Goal: Task Accomplishment & Management: Use online tool/utility

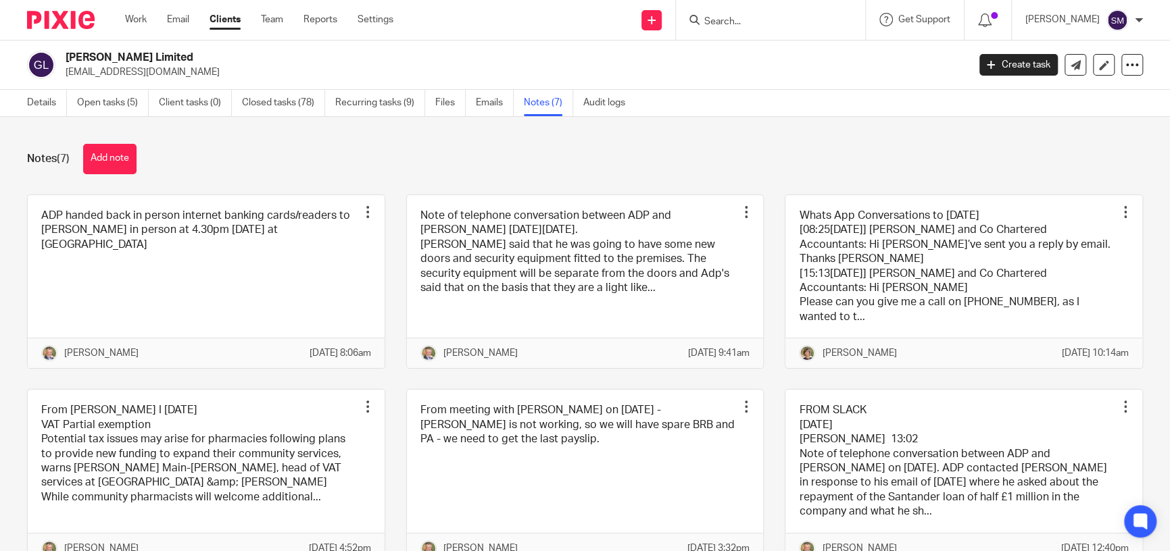
click at [720, 22] on input "Search" at bounding box center [764, 22] width 122 height 12
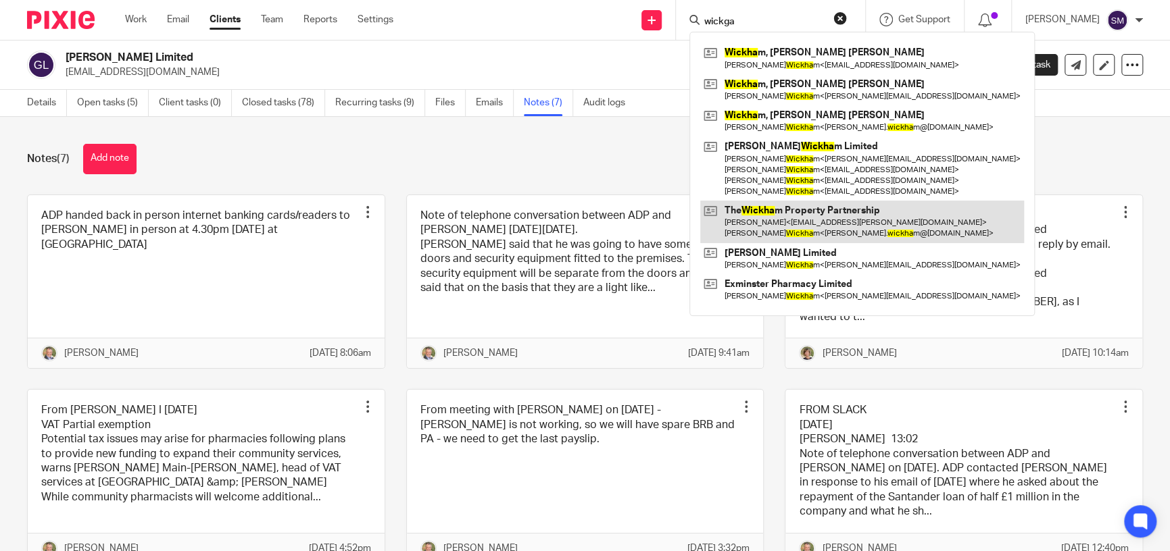
type input "wickga"
click at [739, 215] on link at bounding box center [862, 222] width 324 height 42
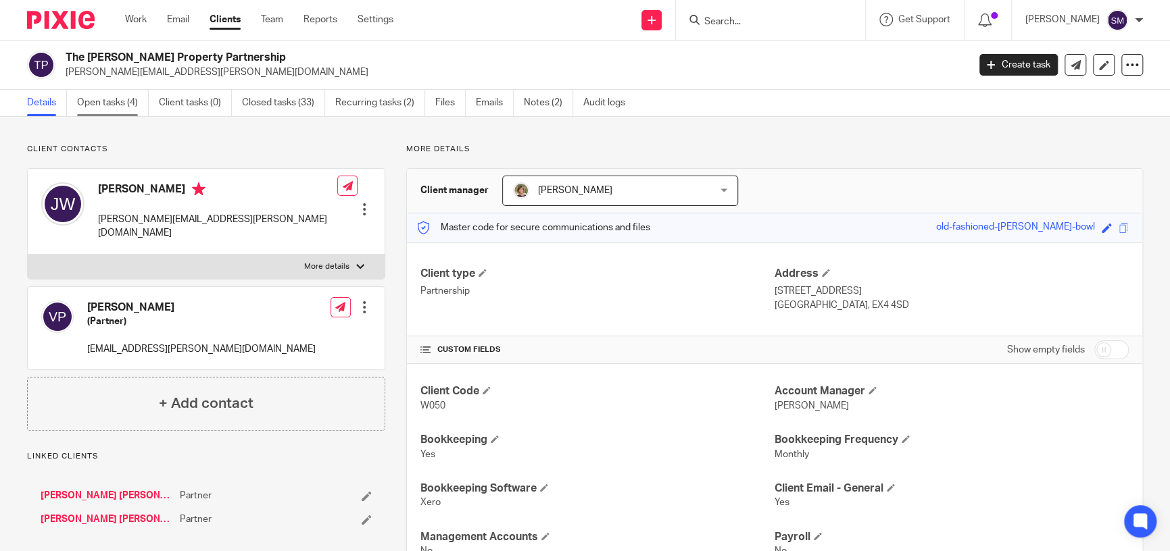
click at [139, 102] on link "Open tasks (4)" at bounding box center [113, 103] width 72 height 26
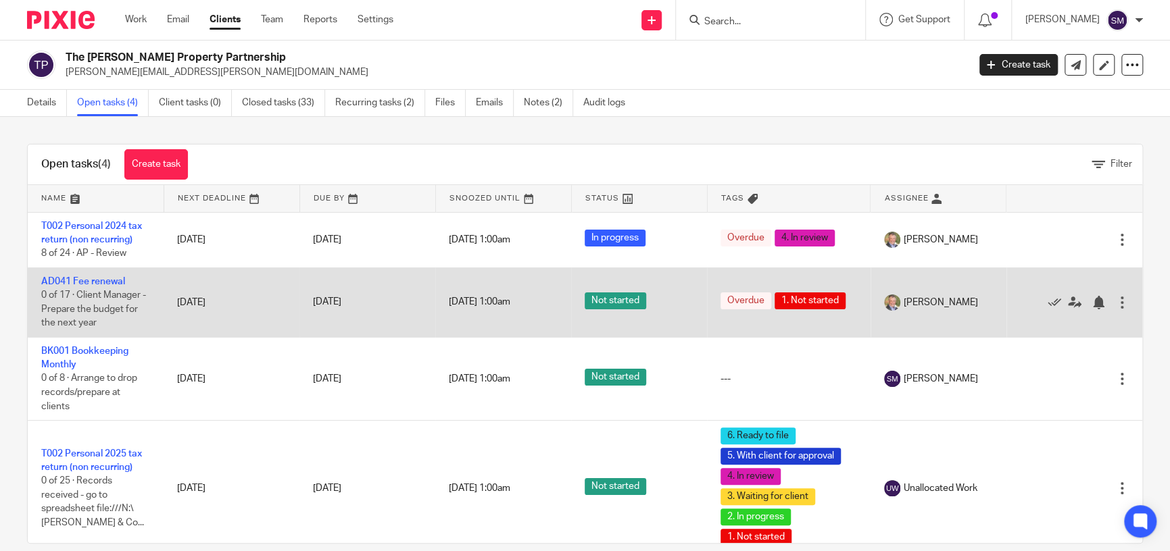
scroll to position [12, 0]
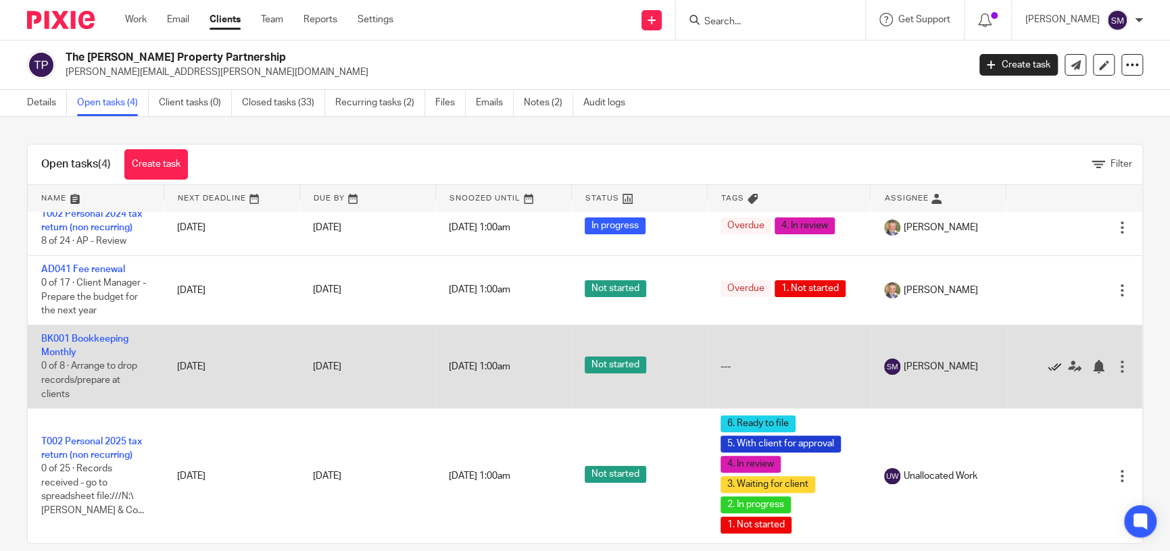
click at [1048, 367] on icon at bounding box center [1055, 367] width 14 height 14
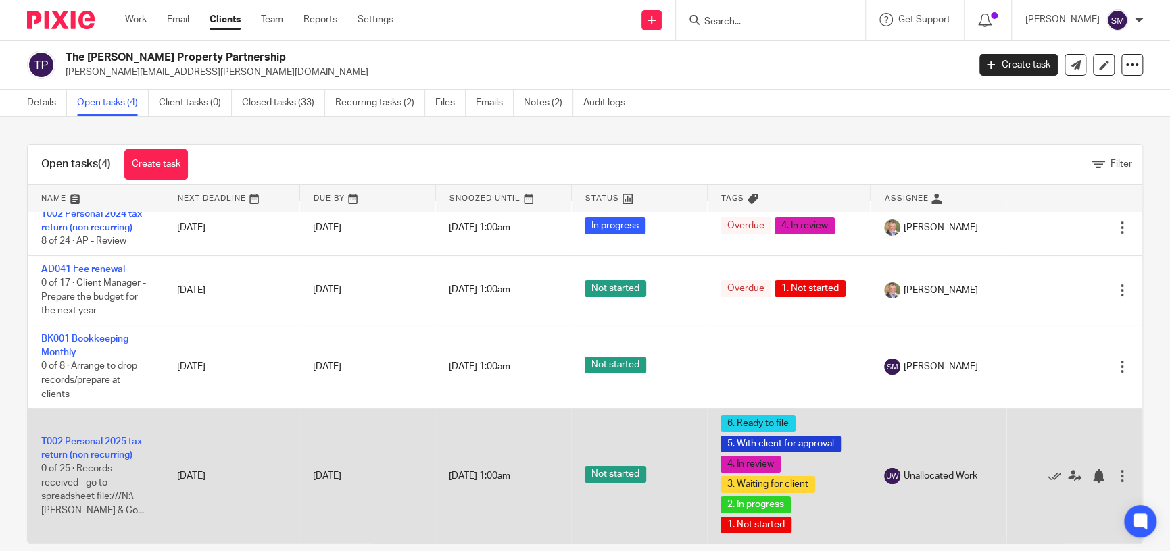
scroll to position [0, 0]
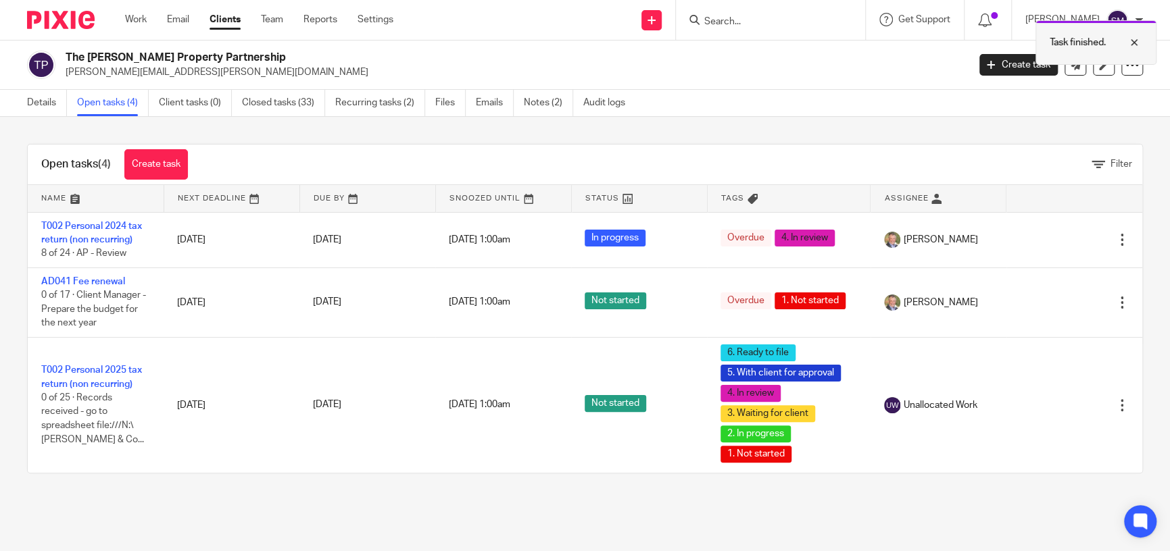
click at [1060, 53] on div "Task finished." at bounding box center [1095, 42] width 121 height 45
click at [180, 110] on link "Client tasks (0)" at bounding box center [195, 103] width 73 height 26
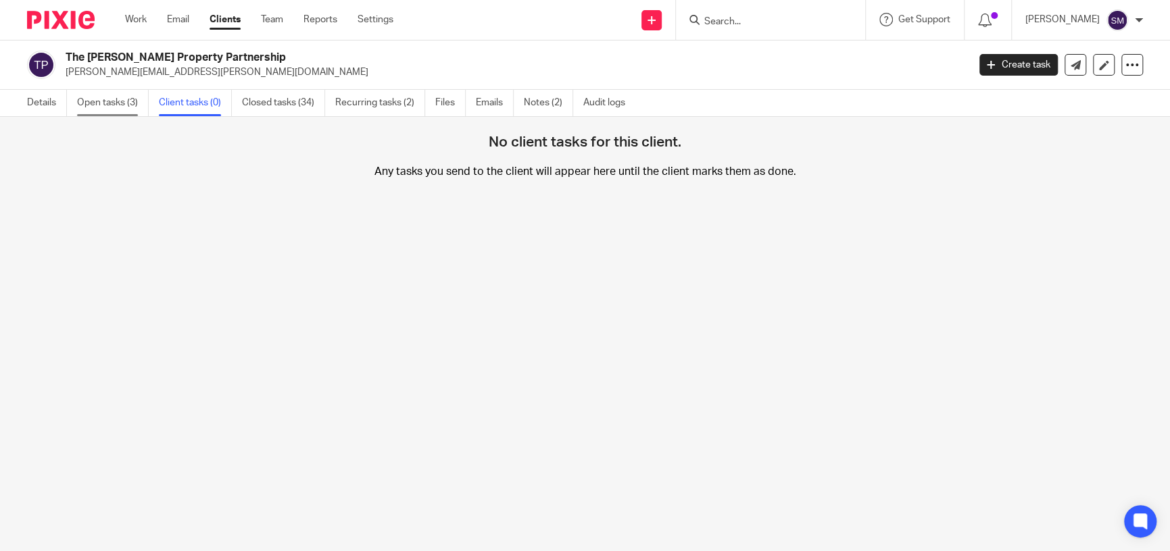
click at [128, 101] on link "Open tasks (3)" at bounding box center [113, 103] width 72 height 26
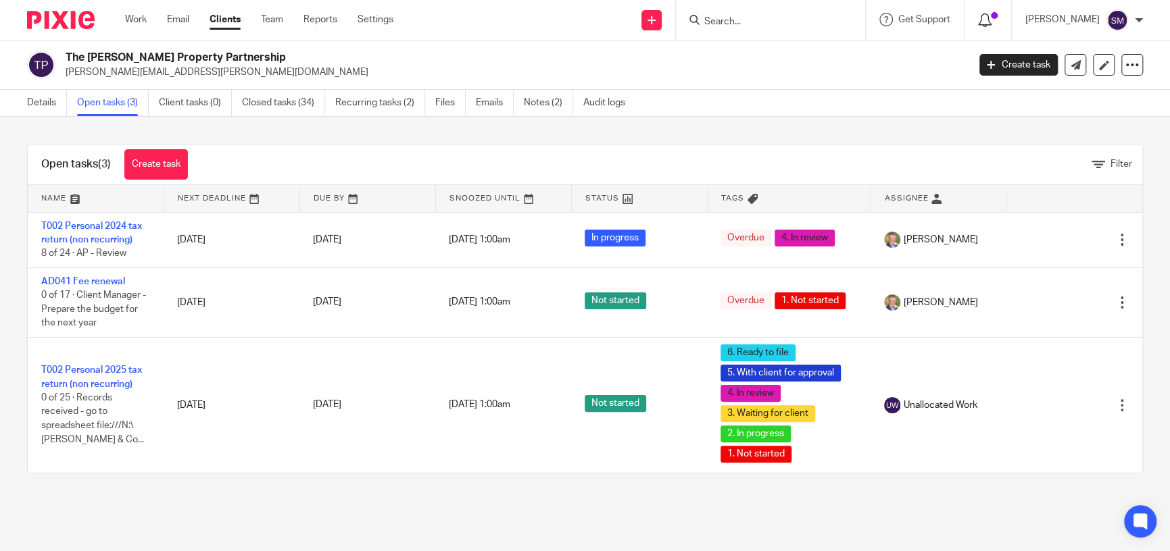
click at [978, 16] on icon at bounding box center [985, 21] width 14 height 14
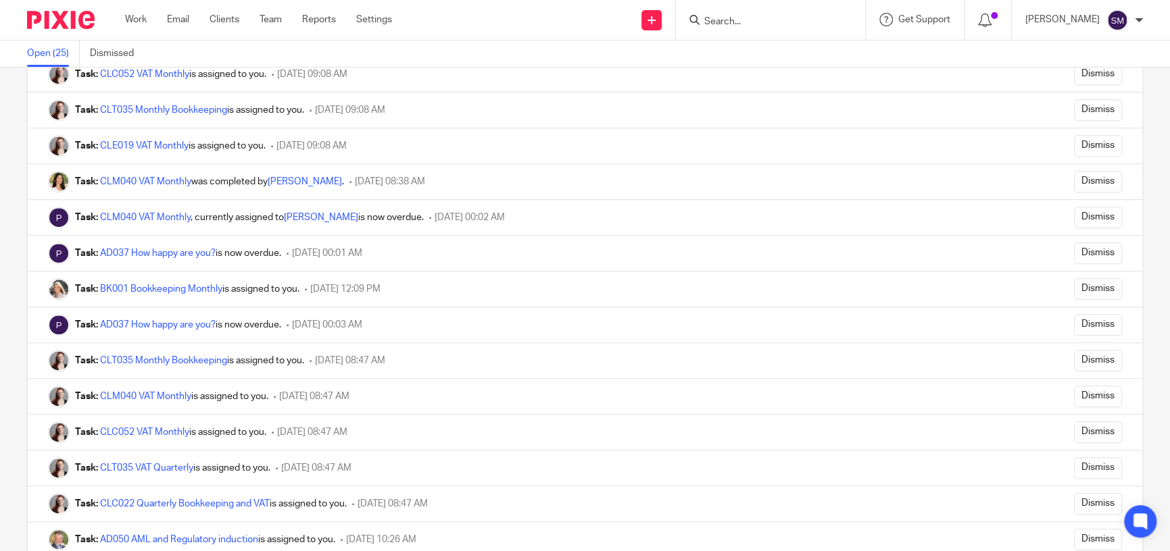
scroll to position [504, 0]
